Goal: Check status: Check status

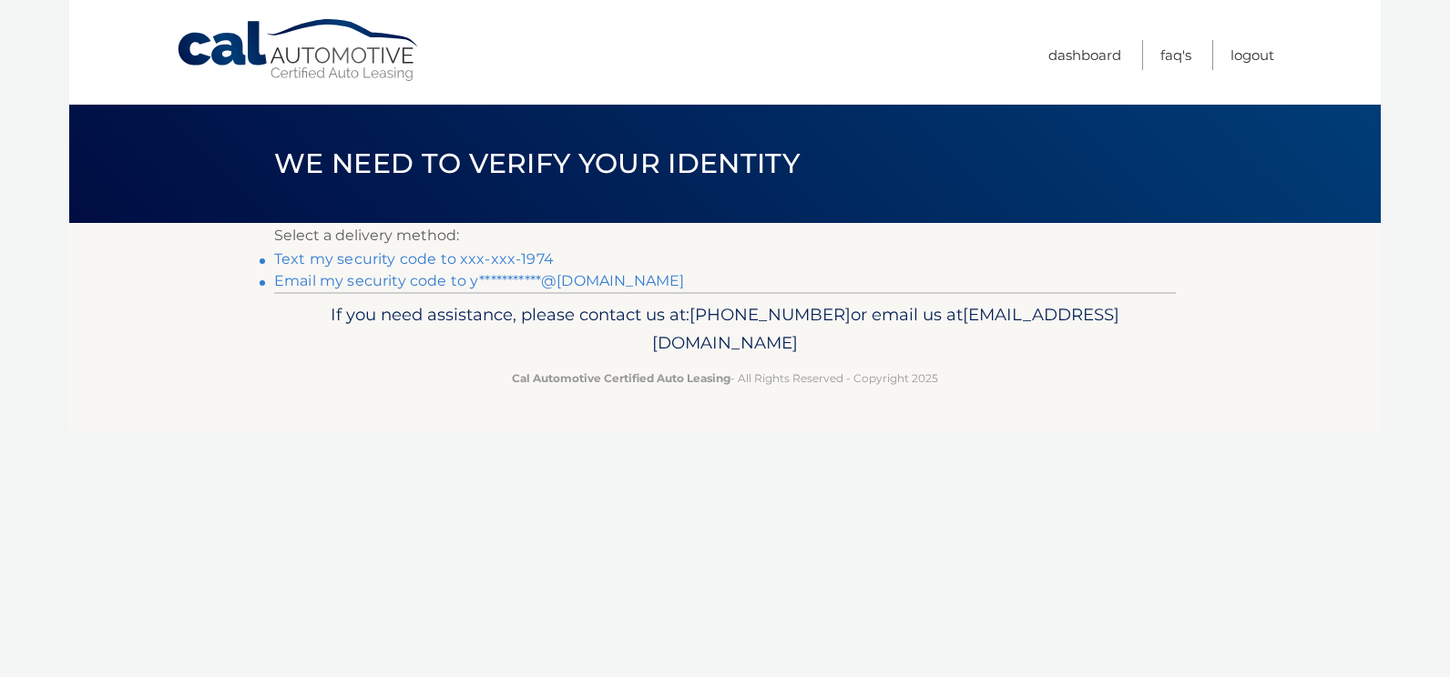
click at [480, 255] on link "Text my security code to xxx-xxx-1974" at bounding box center [414, 258] width 280 height 17
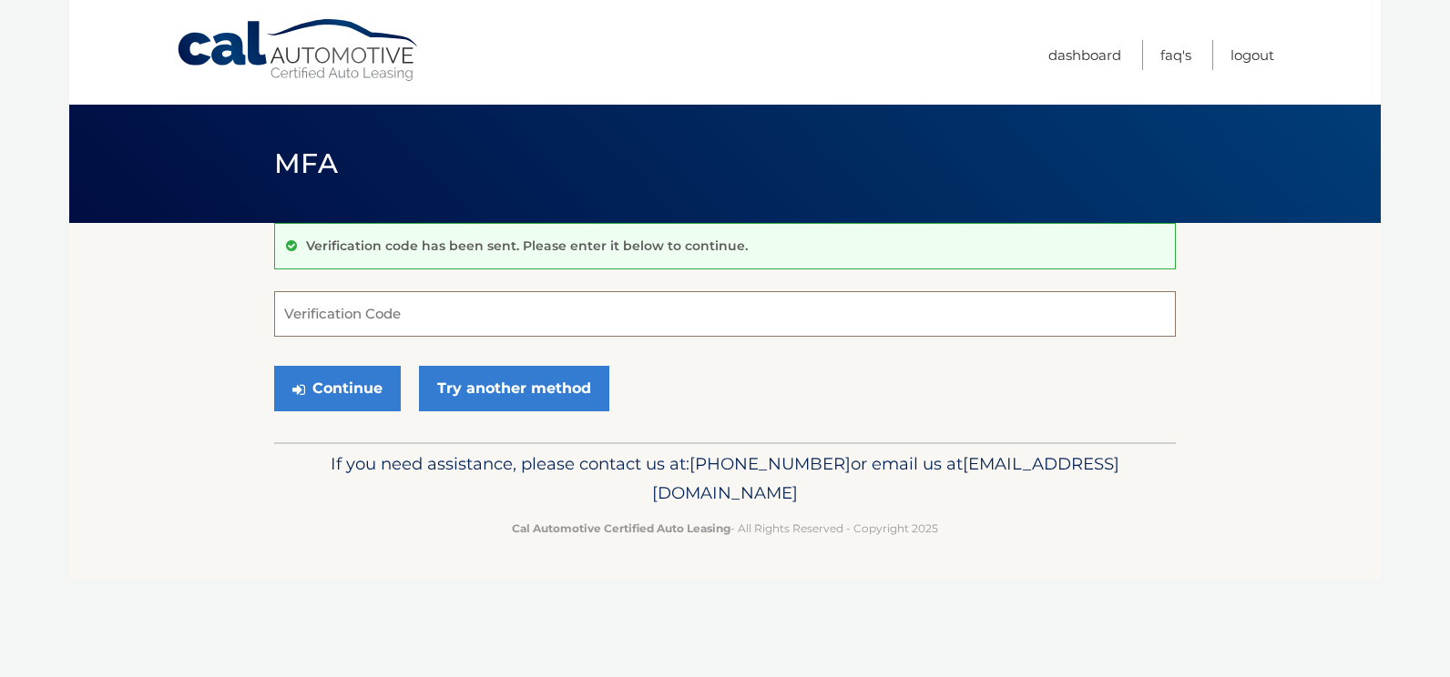
click at [410, 321] on input "Verification Code" at bounding box center [724, 314] width 901 height 46
type input "133909"
click at [274, 366] on button "Continue" at bounding box center [337, 389] width 127 height 46
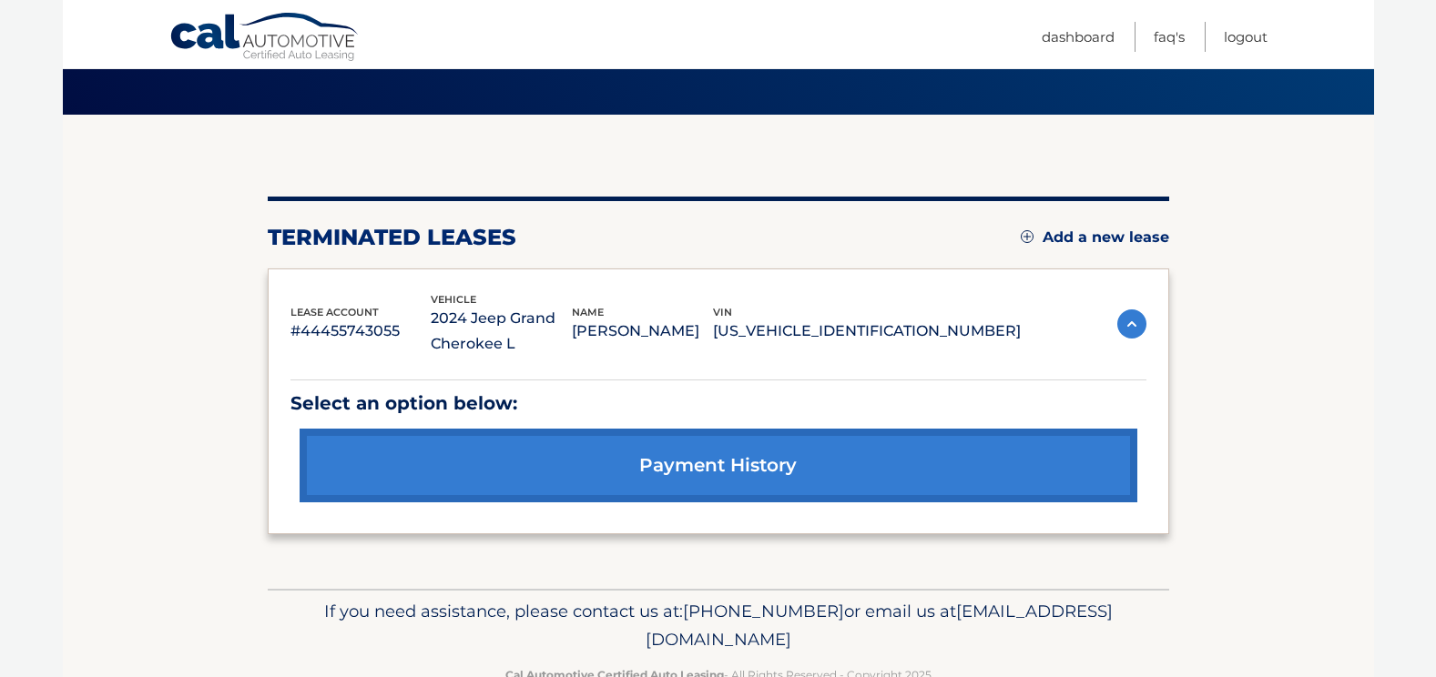
scroll to position [158, 0]
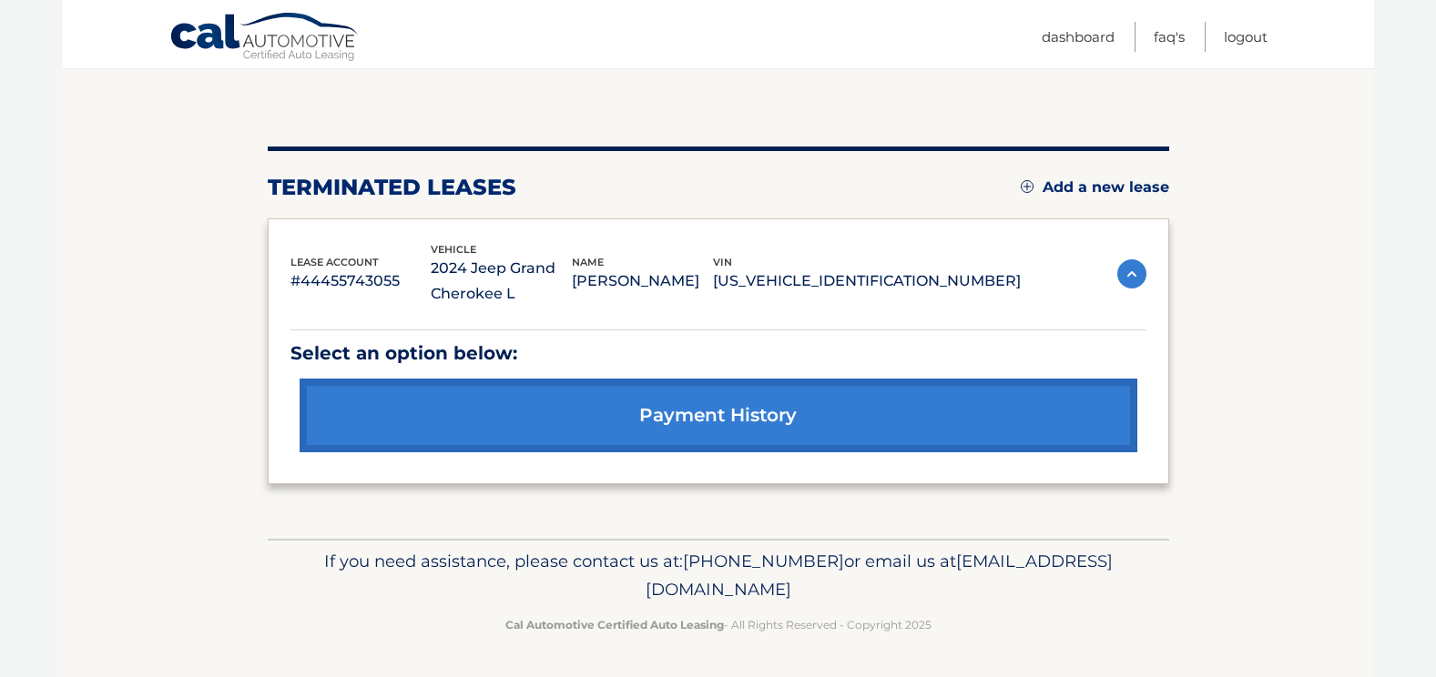
click at [763, 405] on link "payment history" at bounding box center [719, 416] width 838 height 74
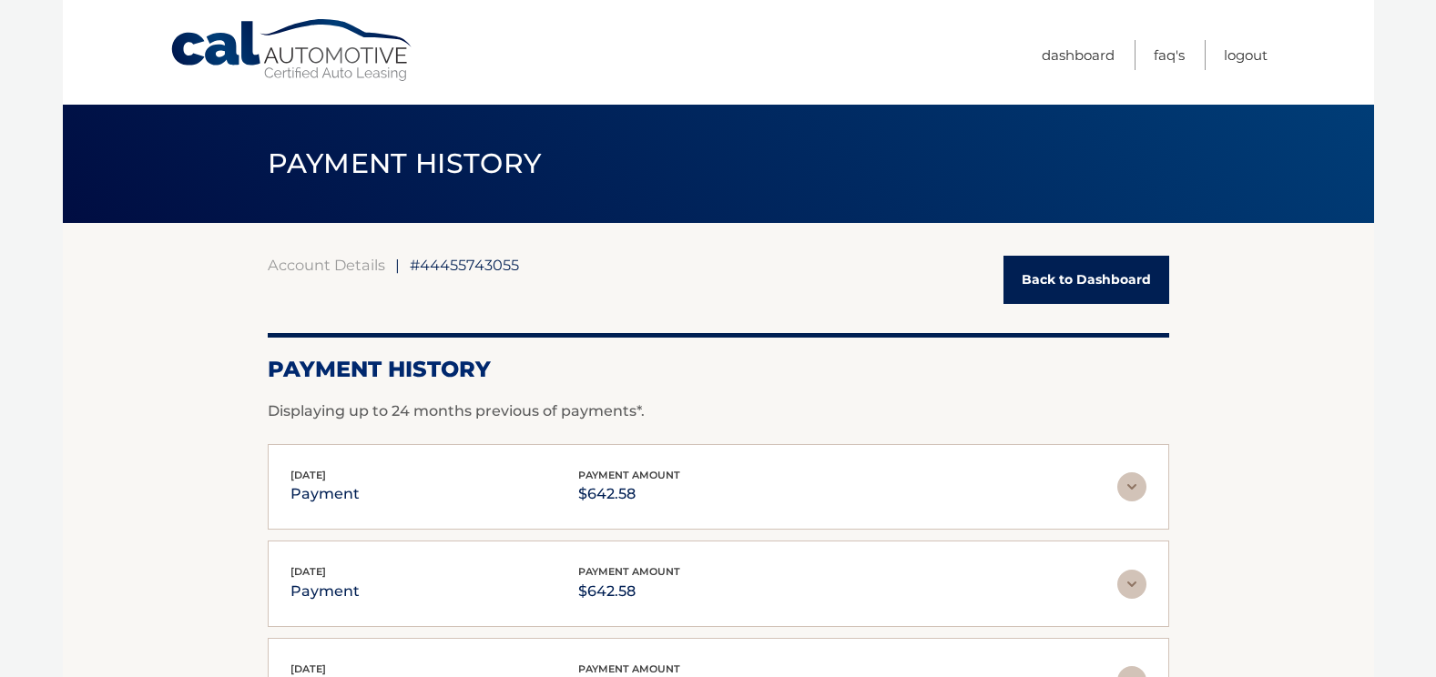
click at [1083, 272] on link "Back to Dashboard" at bounding box center [1086, 280] width 166 height 48
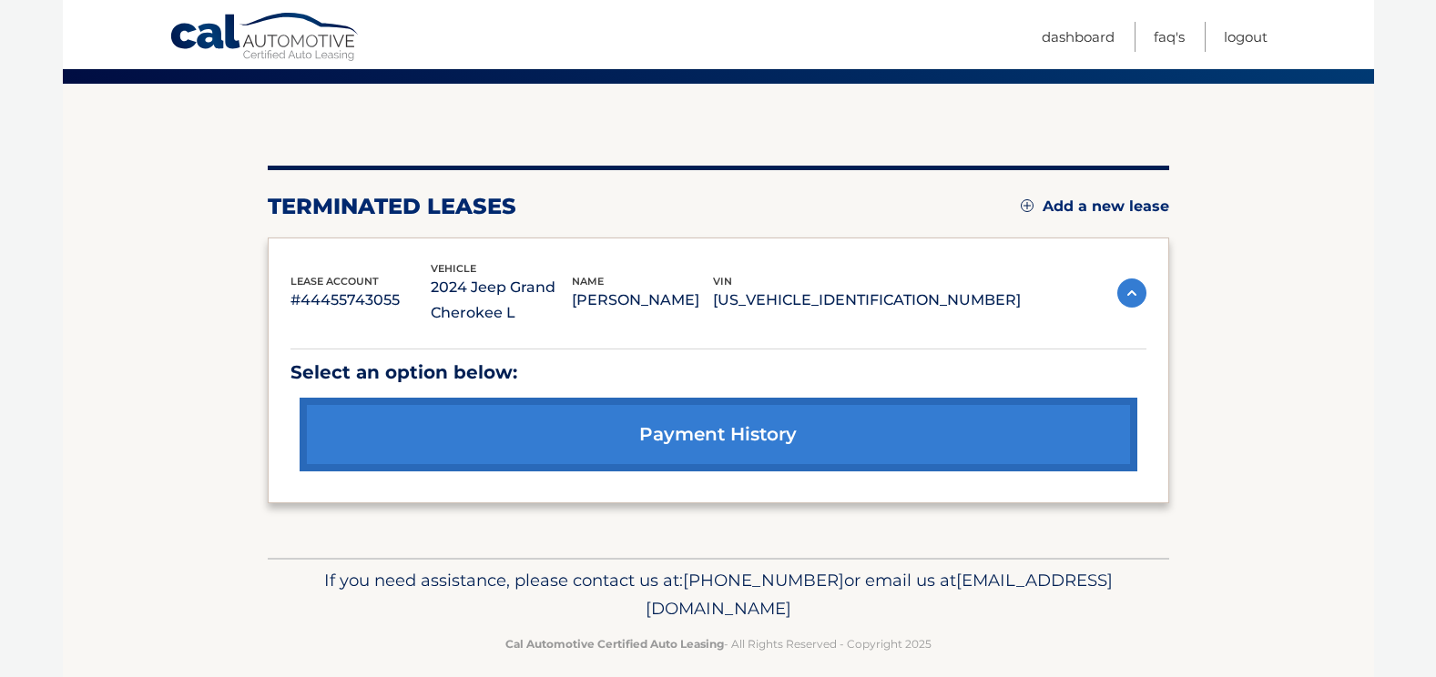
scroll to position [158, 0]
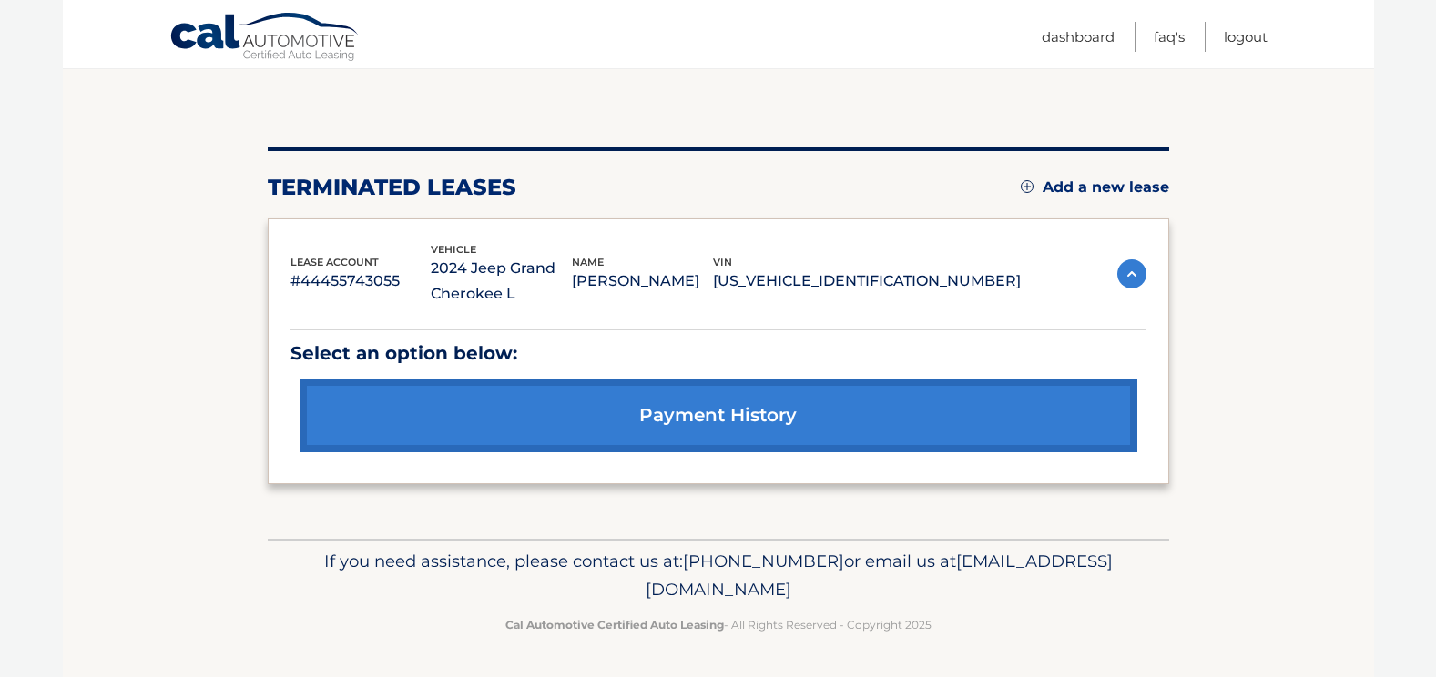
click at [1142, 278] on img at bounding box center [1131, 274] width 29 height 29
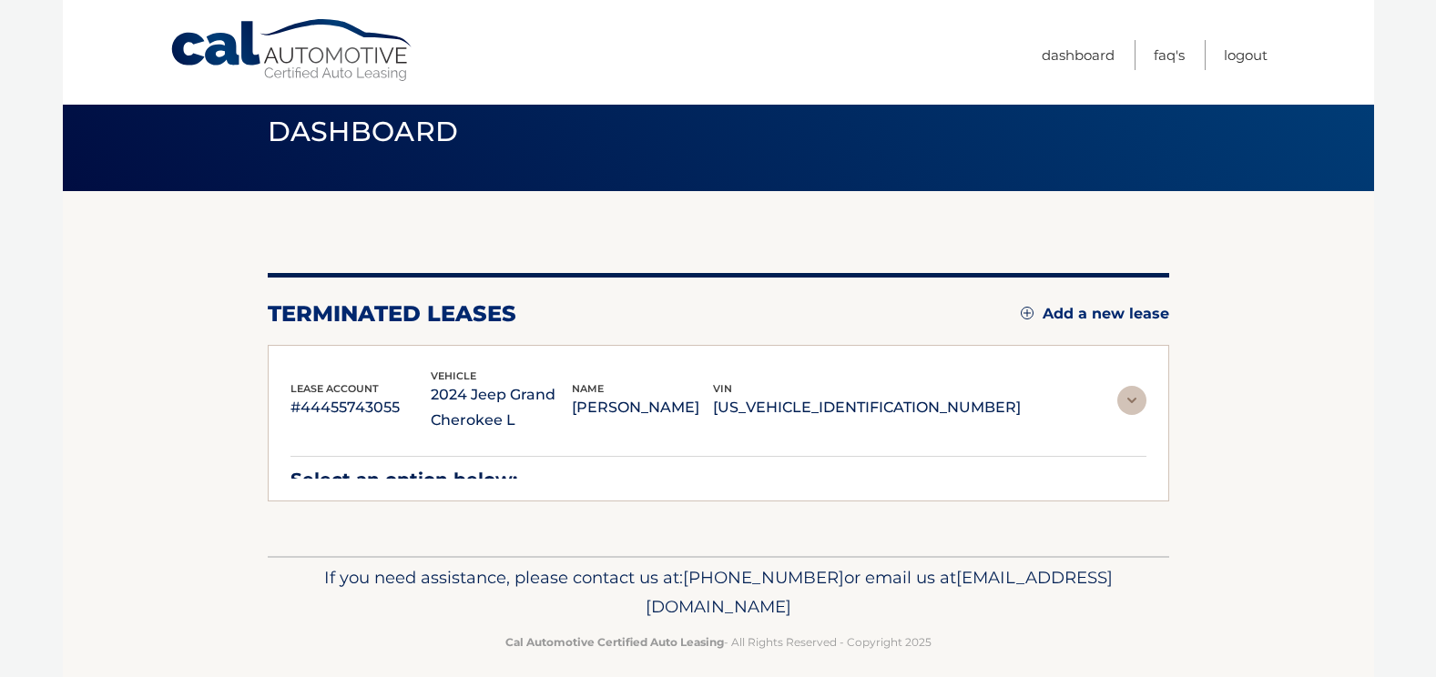
scroll to position [4, 0]
